Goal: Task Accomplishment & Management: Use online tool/utility

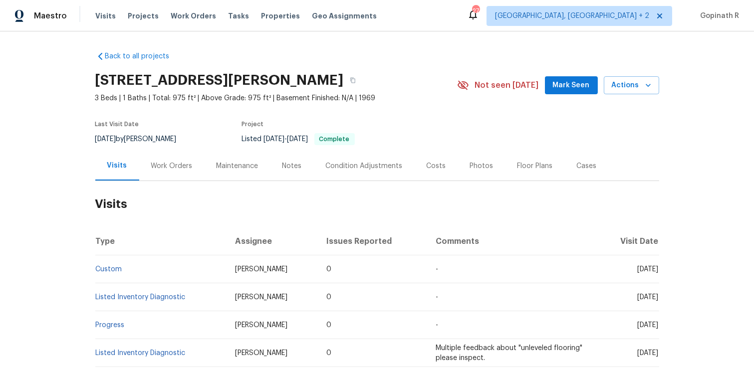
click at [181, 171] on div "Work Orders" at bounding box center [171, 165] width 65 height 29
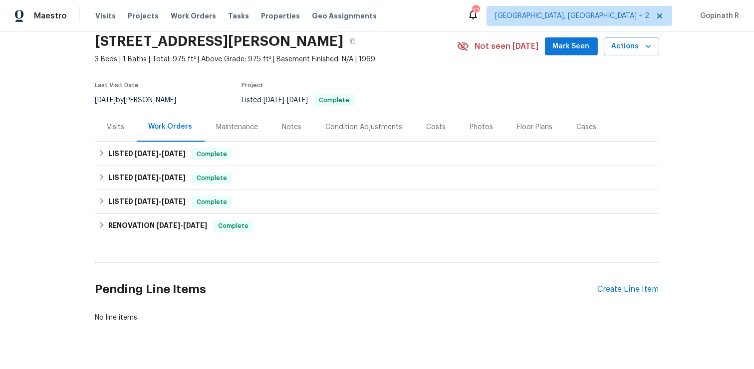
scroll to position [59, 0]
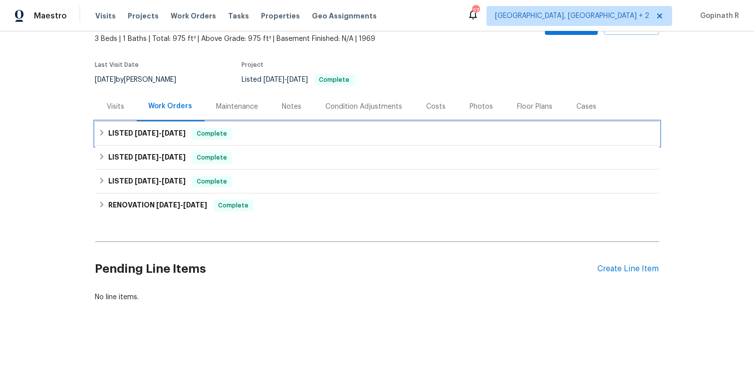
click at [317, 129] on div "LISTED [DATE] - [DATE] Complete" at bounding box center [377, 134] width 558 height 12
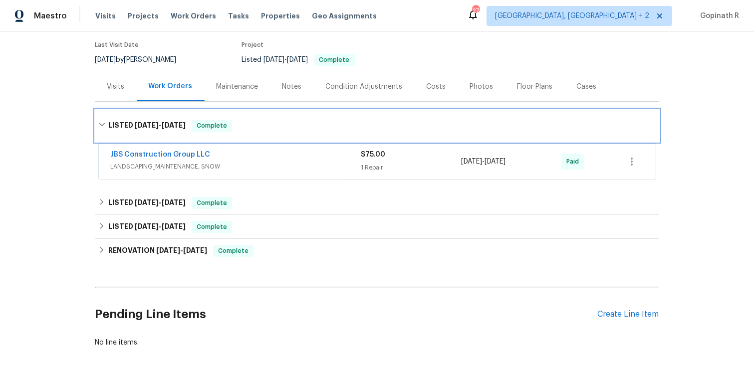
scroll to position [124, 0]
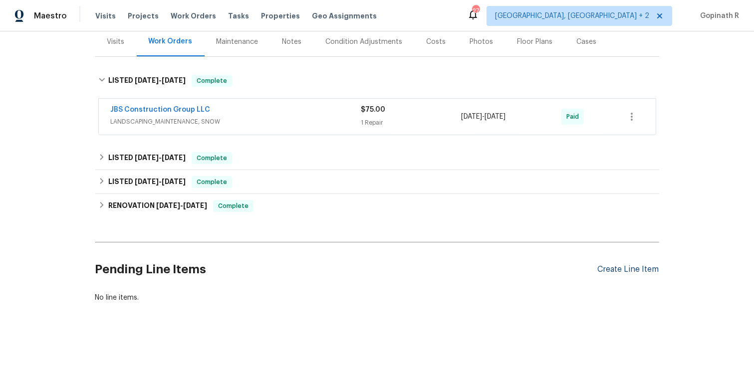
click at [613, 269] on div "Create Line Item" at bounding box center [628, 269] width 61 height 9
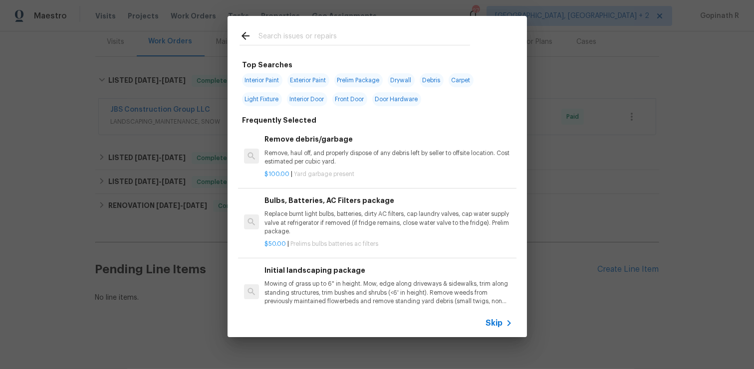
click at [256, 78] on span "Interior Paint" at bounding box center [262, 80] width 40 height 14
type input "Interior Paint"
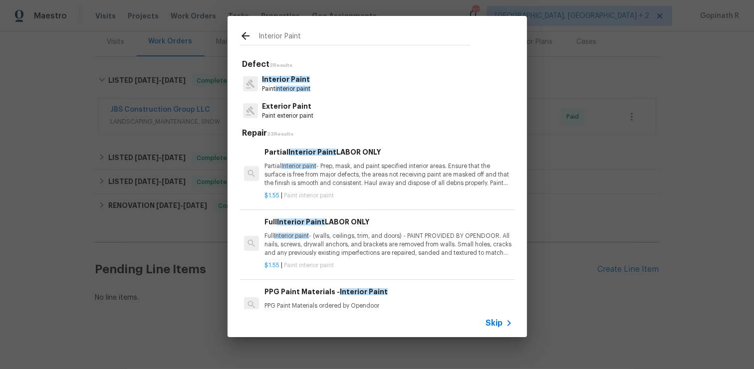
click at [241, 36] on icon at bounding box center [245, 36] width 12 height 12
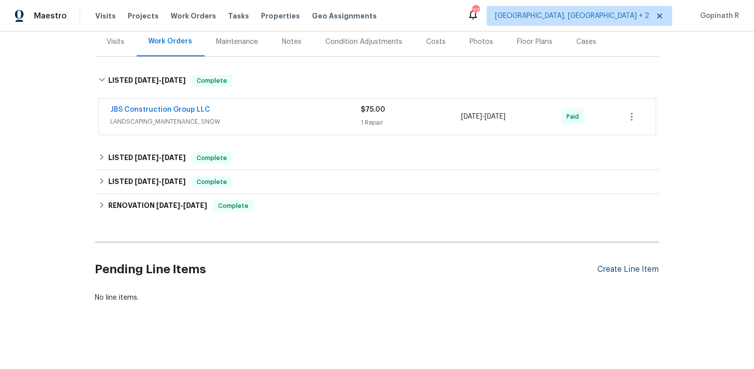
click at [611, 266] on div "Create Line Item" at bounding box center [628, 269] width 61 height 9
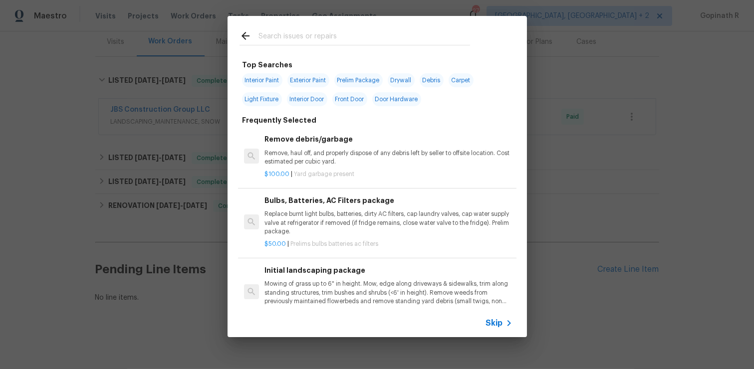
click at [260, 78] on span "Interior Paint" at bounding box center [262, 80] width 40 height 14
type input "Interior Paint"
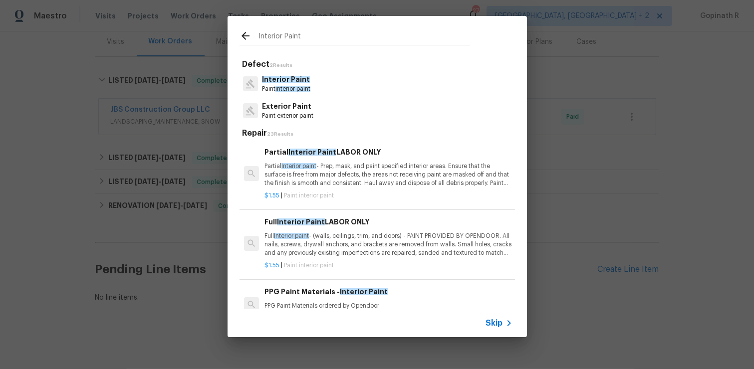
click at [494, 322] on span "Skip" at bounding box center [494, 323] width 17 height 10
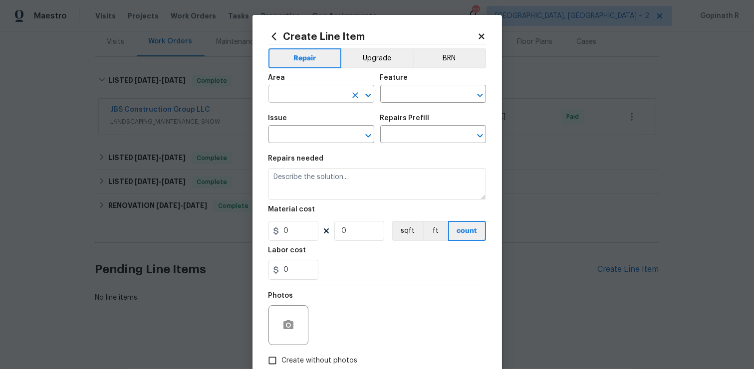
click at [289, 96] on input "text" at bounding box center [307, 94] width 78 height 15
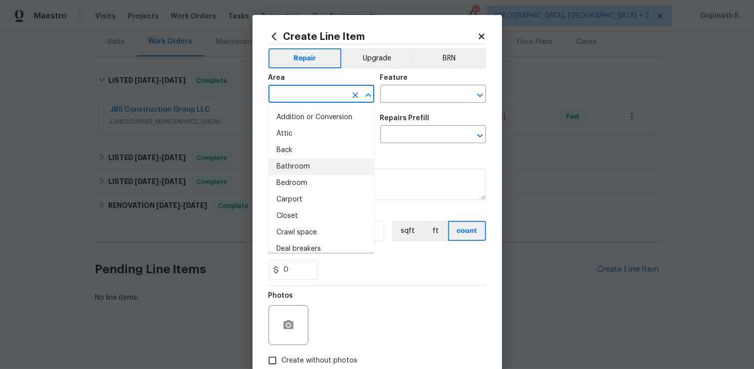
click at [306, 169] on li "Bathroom" at bounding box center [321, 167] width 106 height 16
type input "Bathroom"
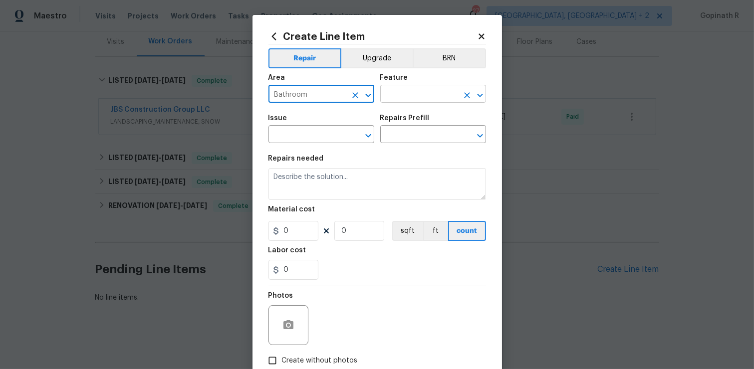
click at [397, 96] on input "text" at bounding box center [419, 94] width 78 height 15
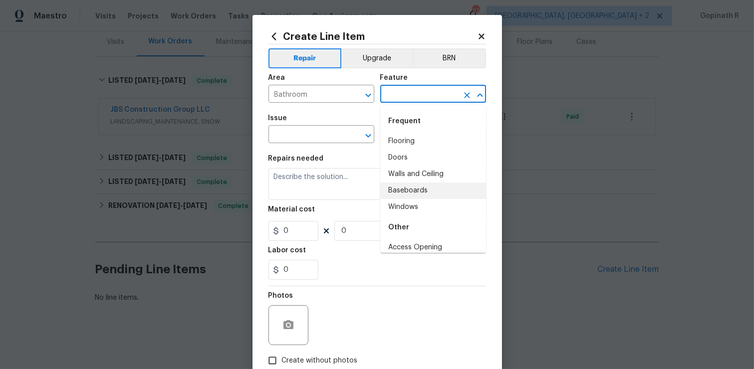
click at [409, 188] on li "Baseboards" at bounding box center [433, 191] width 106 height 16
type input "Baseboards"
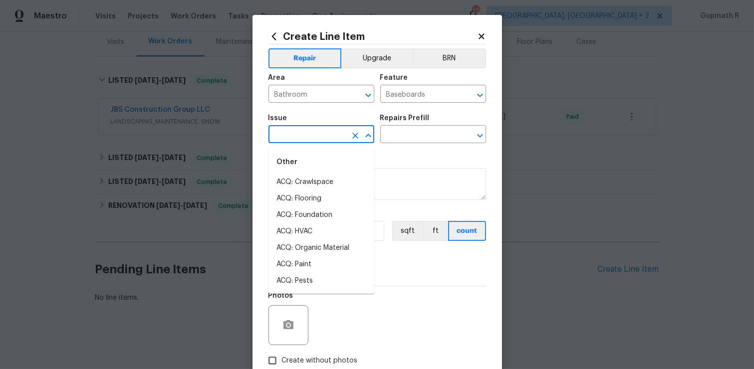
click at [287, 131] on input "text" at bounding box center [307, 135] width 78 height 15
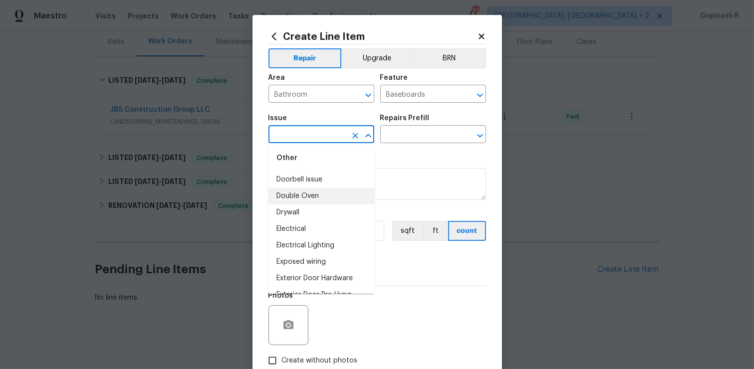
scroll to position [498, 0]
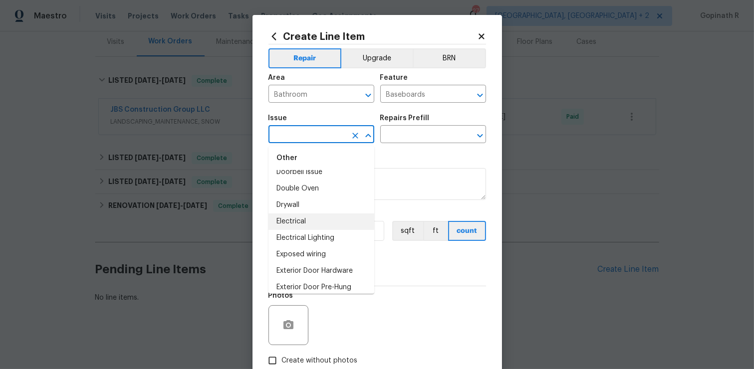
click at [308, 221] on li "Electrical" at bounding box center [321, 221] width 106 height 16
type input "Electrical"
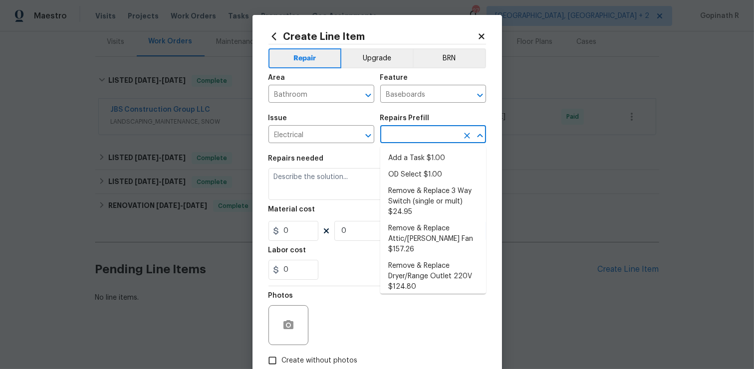
click at [395, 129] on input "text" at bounding box center [419, 135] width 78 height 15
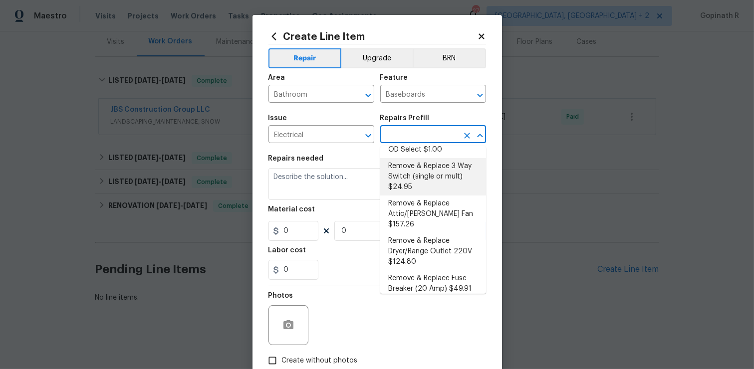
scroll to position [0, 0]
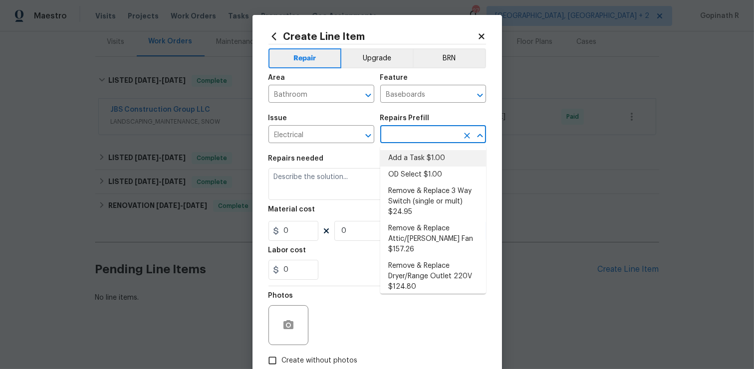
click at [423, 162] on li "Add a Task $1.00" at bounding box center [433, 158] width 106 height 16
type input "Add a Task $1.00"
type textarea "HPM to detail"
type input "1"
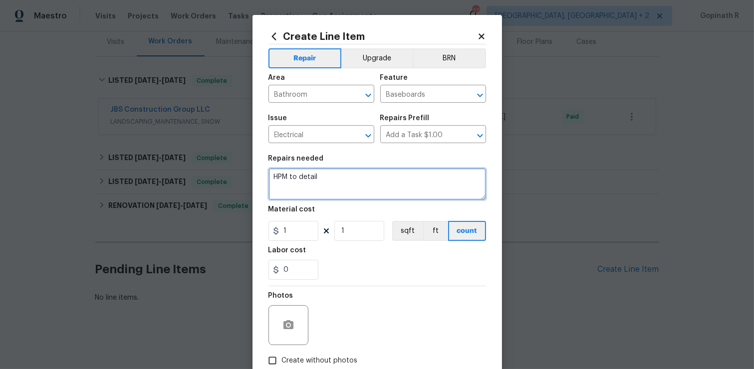
drag, startPoint x: 324, startPoint y: 179, endPoint x: 235, endPoint y: 179, distance: 88.3
click at [235, 179] on div "Create Line Item Repair Upgrade BRN Area Bathroom ​ Feature Baseboards ​ Issue …" at bounding box center [377, 184] width 754 height 369
type textarea "test"
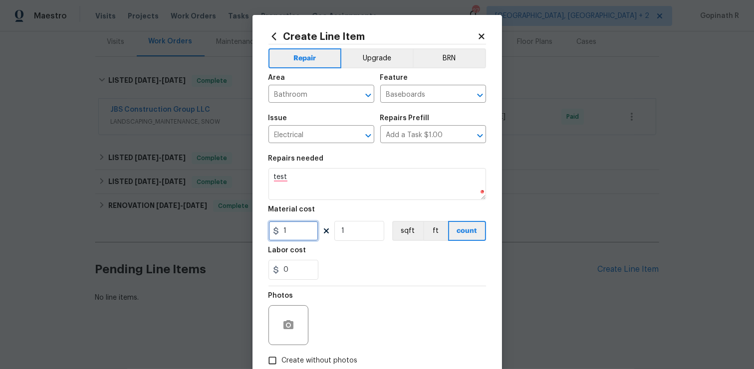
drag, startPoint x: 293, startPoint y: 232, endPoint x: 263, endPoint y: 232, distance: 29.9
click at [263, 232] on div "Create Line Item Repair Upgrade BRN Area Bathroom ​ Feature Baseboards ​ Issue …" at bounding box center [376, 215] width 249 height 400
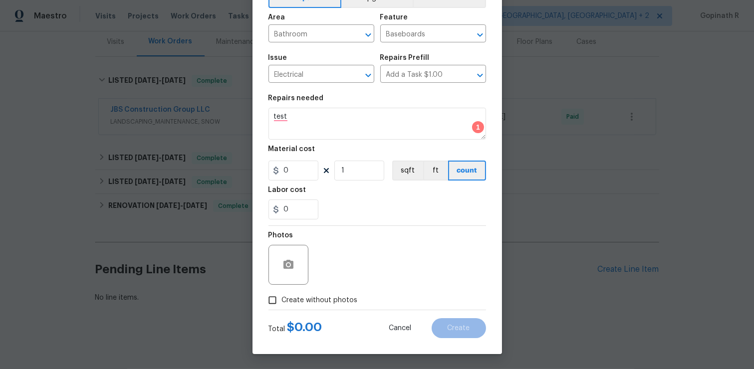
click at [369, 258] on div "Photos" at bounding box center [376, 258] width 217 height 65
click at [359, 274] on div "Photos" at bounding box center [376, 258] width 217 height 65
click at [301, 173] on input "0" at bounding box center [293, 171] width 50 height 20
type input "1"
click at [388, 273] on div "Photos" at bounding box center [376, 258] width 217 height 65
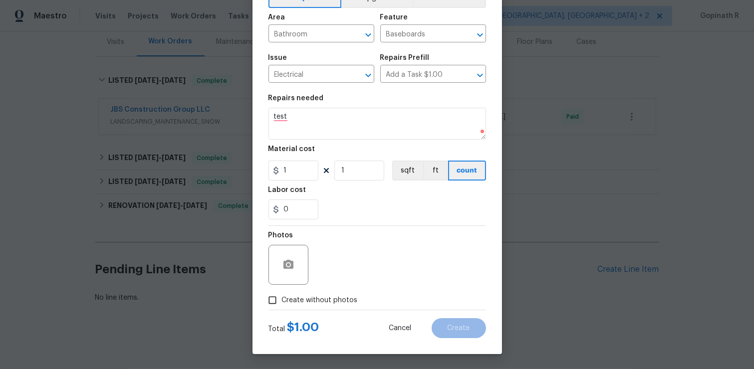
click at [271, 299] on input "Create without photos" at bounding box center [272, 300] width 19 height 19
checkbox input "true"
drag, startPoint x: 302, startPoint y: 173, endPoint x: 268, endPoint y: 173, distance: 33.4
click at [268, 173] on input "1" at bounding box center [293, 171] width 50 height 20
type input "0"
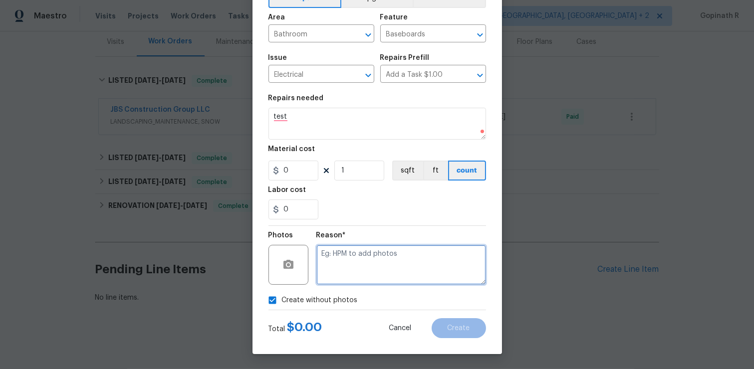
click at [342, 263] on textarea at bounding box center [401, 265] width 170 height 40
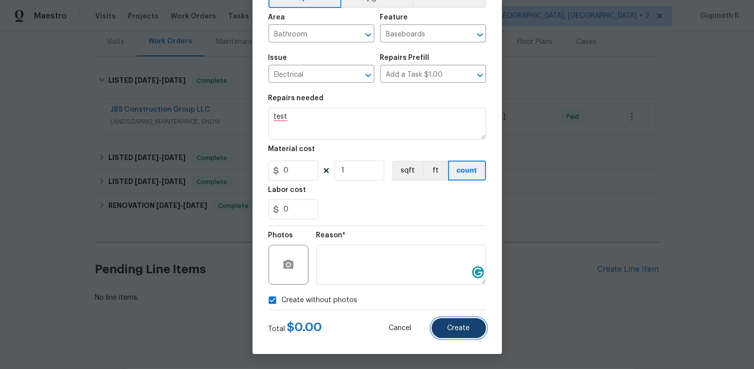
click at [448, 323] on button "Create" at bounding box center [458, 328] width 54 height 20
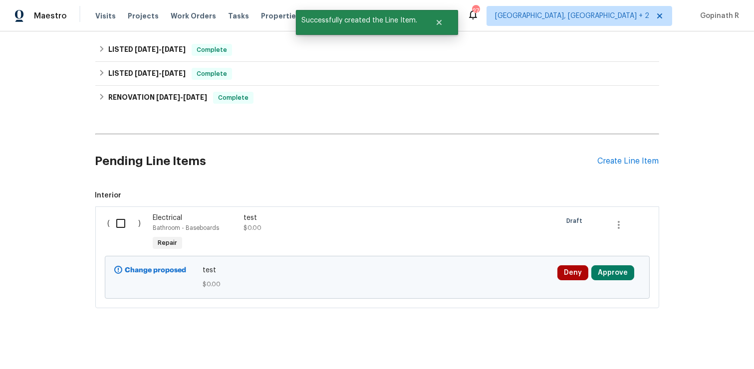
scroll to position [235, 0]
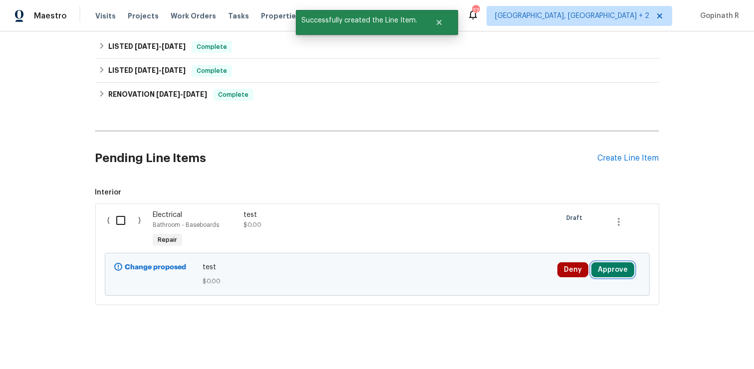
click at [607, 271] on button "Approve" at bounding box center [612, 269] width 43 height 15
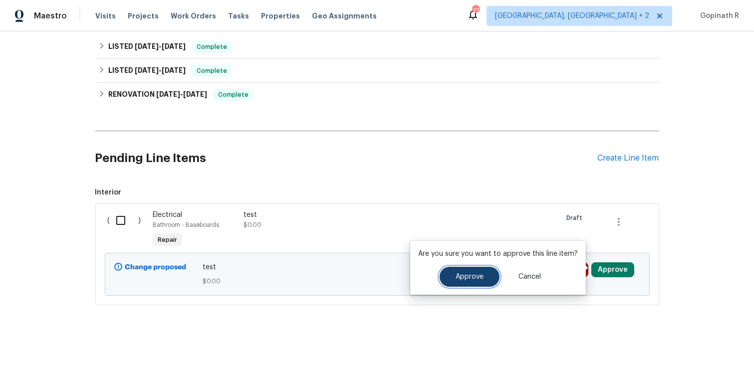
click at [449, 281] on button "Approve" at bounding box center [469, 277] width 60 height 20
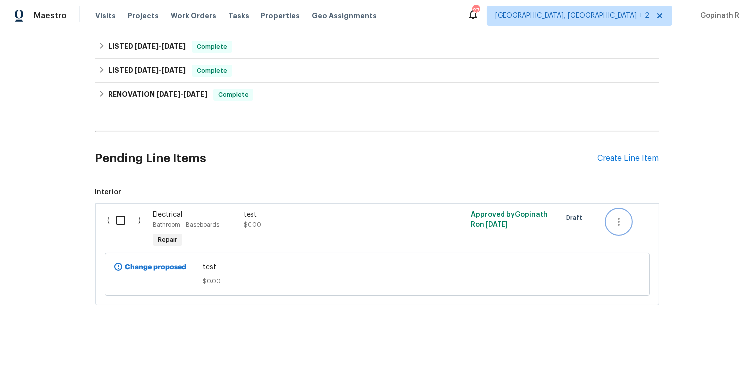
click at [618, 221] on icon "button" at bounding box center [619, 222] width 12 height 12
click at [675, 212] on div at bounding box center [377, 184] width 754 height 369
